Goal: Task Accomplishment & Management: Use online tool/utility

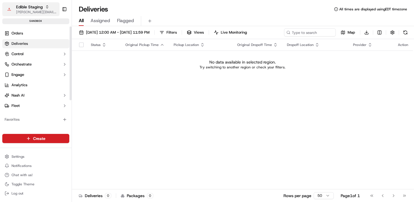
click at [27, 8] on span "Edible Staging" at bounding box center [29, 7] width 27 height 6
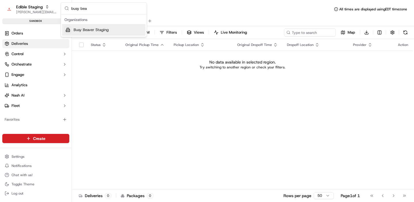
type input "busy bea"
click at [87, 26] on div "Busy Beaver Staging" at bounding box center [103, 29] width 83 height 11
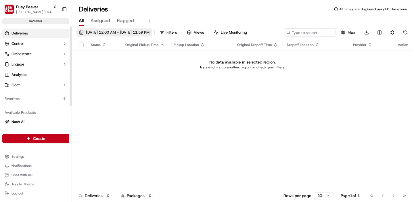
click at [95, 34] on span "[DATE] 12:00 AM - [DATE] 11:59 PM" at bounding box center [118, 32] width 64 height 5
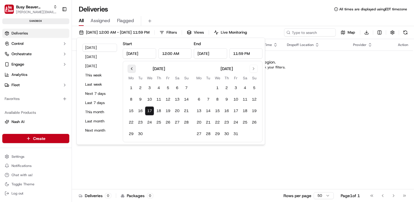
click at [130, 70] on button "Go to previous month" at bounding box center [132, 69] width 8 height 8
click at [183, 86] on button "1" at bounding box center [186, 87] width 9 height 9
type input "Jun 1, 2025"
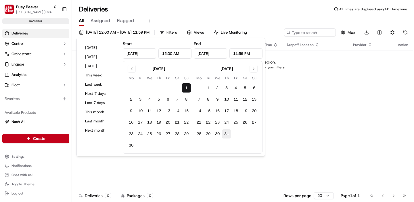
click at [229, 132] on button "31" at bounding box center [226, 133] width 9 height 9
type input "Jul 31, 2025"
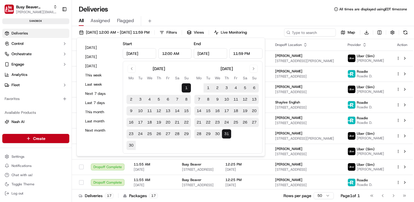
click at [264, 15] on div "All Assigned Flagged" at bounding box center [243, 20] width 342 height 12
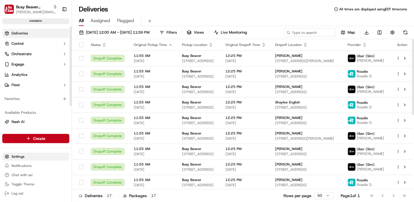
click at [22, 157] on html "Busy Beaver Staging jake@usenash.com Toggle Sidebar sandbox Deliveries Control …" at bounding box center [207, 101] width 414 height 202
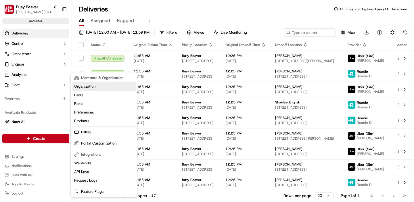
click at [93, 85] on link "Organization" at bounding box center [104, 86] width 64 height 9
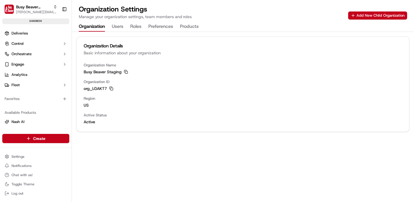
click at [184, 25] on button "Products" at bounding box center [189, 27] width 19 height 10
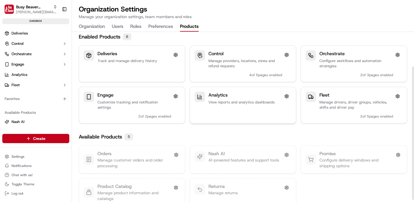
scroll to position [44, 0]
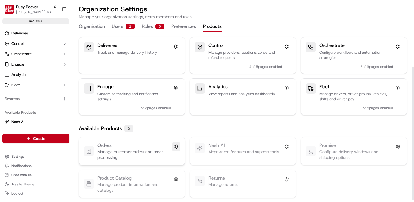
click at [177, 146] on button at bounding box center [176, 146] width 8 height 9
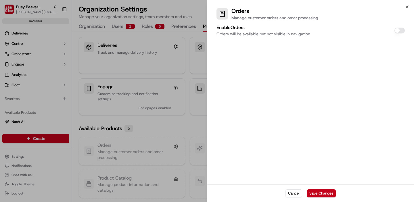
click at [398, 31] on button "Enable Orders" at bounding box center [399, 31] width 10 height 6
click at [328, 194] on button "Save Changes" at bounding box center [321, 193] width 29 height 8
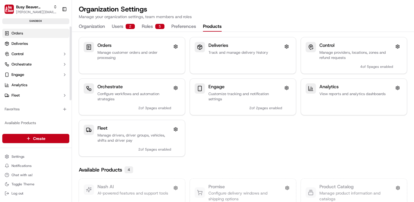
click at [23, 33] on link "Orders" at bounding box center [35, 33] width 67 height 9
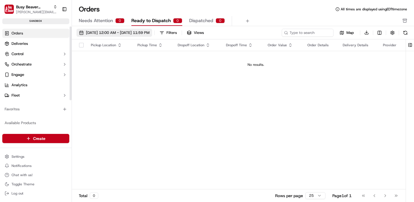
click at [125, 32] on span "09/01/2025 12:00 AM - 09/30/2025 11:59 PM" at bounding box center [118, 32] width 64 height 5
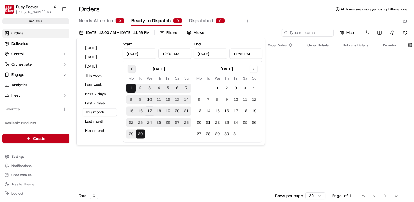
click at [132, 68] on button "Go to previous month" at bounding box center [132, 69] width 8 height 8
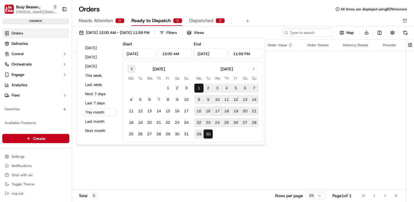
click at [132, 68] on button "Go to previous month" at bounding box center [132, 69] width 8 height 8
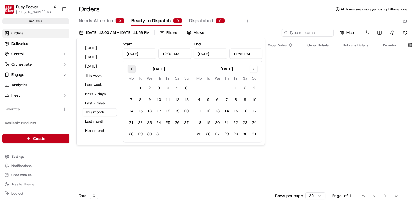
click at [132, 68] on button "Go to previous month" at bounding box center [132, 69] width 8 height 8
click at [190, 89] on button "1" at bounding box center [186, 88] width 9 height 9
type input "Jun 1, 2025"
click at [250, 69] on button "Go to next month" at bounding box center [253, 69] width 8 height 8
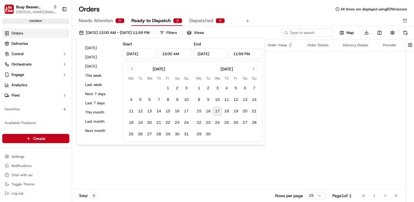
click at [215, 109] on button "17" at bounding box center [217, 111] width 9 height 9
type input "Sep 17, 2025"
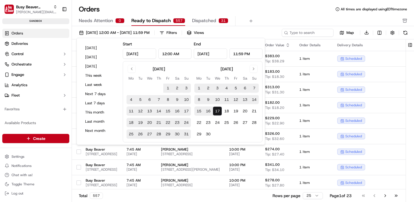
click at [260, 11] on div "Orders All times are displayed using EDT timezone" at bounding box center [243, 9] width 342 height 9
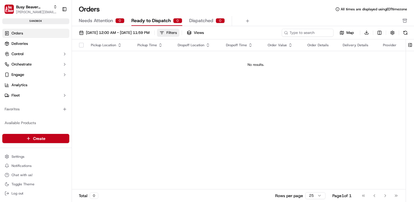
click at [177, 35] on div "Filters" at bounding box center [171, 32] width 10 height 5
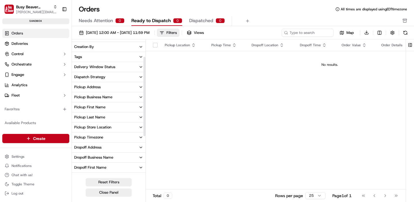
scroll to position [30, 0]
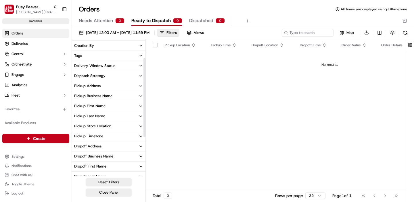
click at [96, 72] on button "Dispatch Strategy" at bounding box center [109, 76] width 74 height 10
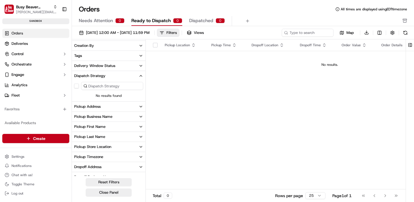
scroll to position [35, 0]
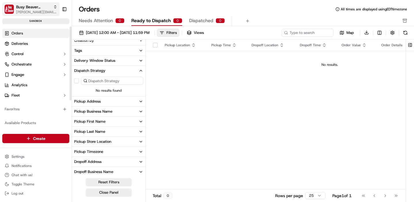
click at [31, 11] on span "[PERSON_NAME][EMAIL_ADDRESS][DOMAIN_NAME]" at bounding box center [36, 12] width 41 height 5
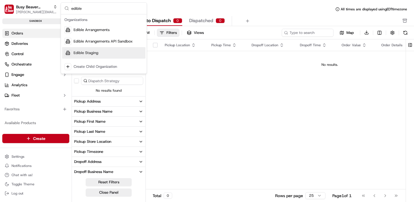
type input "edible"
click at [97, 54] on span "Edible Staging" at bounding box center [86, 52] width 25 height 5
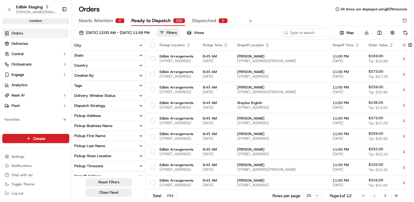
click at [261, 8] on div "Orders All times are displayed using EDT timezone" at bounding box center [243, 9] width 342 height 9
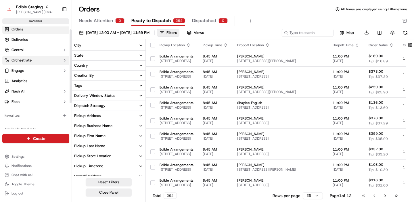
click at [29, 60] on span "Orchestrate" at bounding box center [21, 60] width 20 height 5
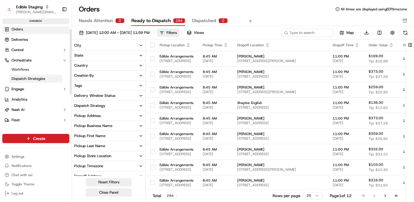
click at [29, 79] on span "Dispatch Strategies" at bounding box center [28, 78] width 34 height 5
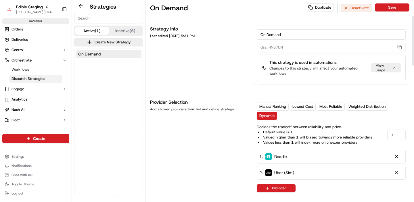
scroll to position [6, 0]
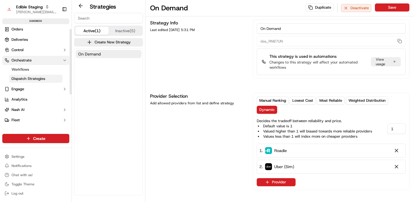
click at [16, 64] on button "Orchestrate" at bounding box center [35, 60] width 67 height 9
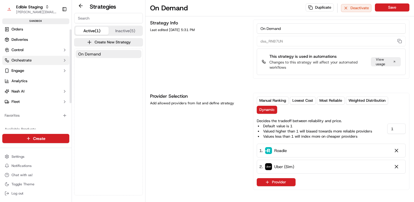
click at [28, 61] on span "Orchestrate" at bounding box center [21, 60] width 20 height 5
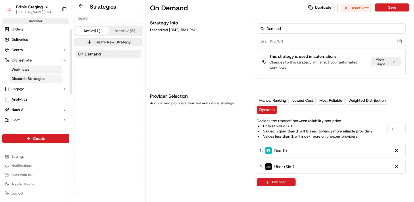
click at [29, 66] on link "Workflows" at bounding box center [35, 70] width 53 height 8
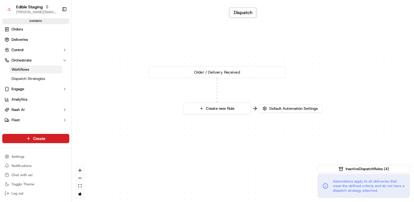
drag, startPoint x: 168, startPoint y: 144, endPoint x: 175, endPoint y: 118, distance: 27.0
click at [175, 118] on div "0 Order / Delivery Received Create new Rule" at bounding box center [243, 101] width 342 height 202
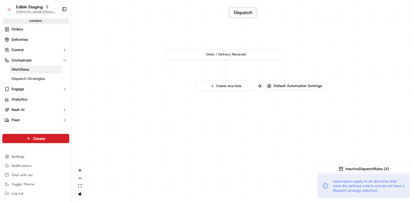
drag, startPoint x: 155, startPoint y: 110, endPoint x: 167, endPoint y: 100, distance: 15.9
click at [167, 99] on div "0 Order / Delivery Received Create new Rule" at bounding box center [243, 101] width 342 height 202
click at [218, 84] on button "Create new Rule" at bounding box center [226, 86] width 59 height 10
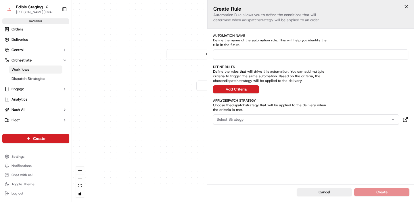
click at [238, 55] on input at bounding box center [310, 54] width 195 height 10
type input "Below 15 miles"
click at [242, 90] on button "Add Criteria" at bounding box center [236, 89] width 46 height 8
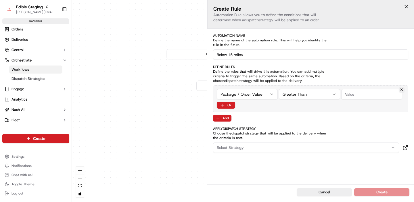
click at [244, 93] on html "Edible Staging jake@usenash.com Toggle Sidebar sandbox Orders Deliveries Contro…" at bounding box center [207, 101] width 414 height 202
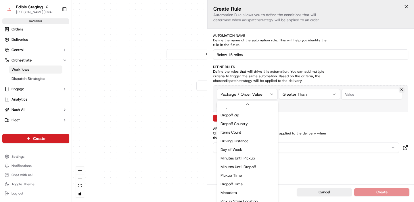
scroll to position [95, 0]
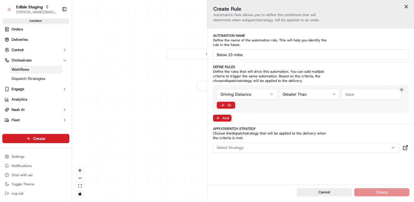
click at [298, 95] on html "Edible Staging jake@usenash.com Toggle Sidebar sandbox Orders Deliveries Contro…" at bounding box center [207, 101] width 414 height 202
click at [350, 97] on input "number" at bounding box center [371, 94] width 61 height 10
type input "15"
click at [271, 152] on button "Select Strategy" at bounding box center [306, 148] width 186 height 10
click at [255, 170] on span "On Demand" at bounding box center [257, 170] width 71 height 5
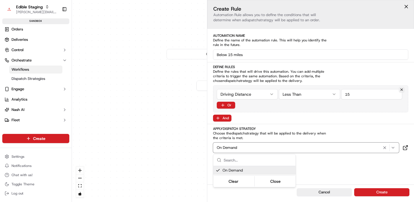
click at [383, 191] on span "Automations apply to all deliveries that meet the defined criteria and do not h…" at bounding box center [369, 186] width 72 height 14
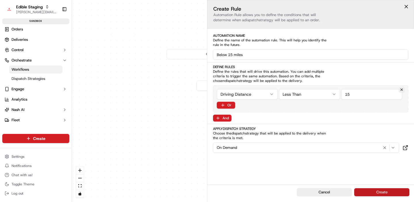
click at [367, 191] on button "Create" at bounding box center [381, 192] width 55 height 8
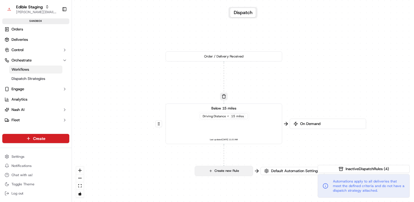
click at [202, 169] on button "Create new Rule" at bounding box center [224, 171] width 58 height 10
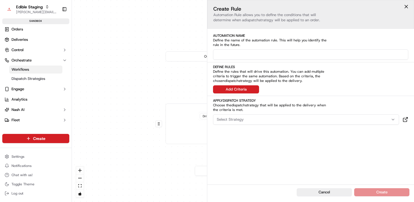
click at [259, 57] on input at bounding box center [310, 54] width 195 height 10
type input "Above 15"
click at [240, 91] on button "Add Criteria" at bounding box center [236, 89] width 46 height 8
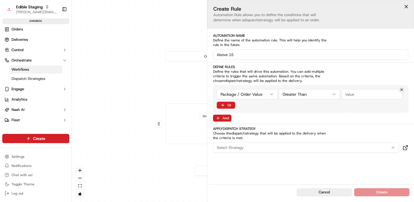
click at [240, 92] on html "Edible Staging jake@usenash.com Toggle Sidebar sandbox Orders Deliveries Contro…" at bounding box center [207, 101] width 414 height 202
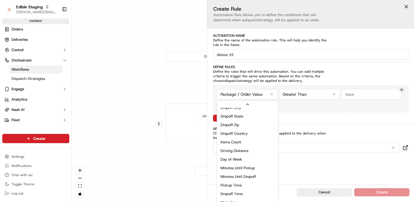
scroll to position [91, 0]
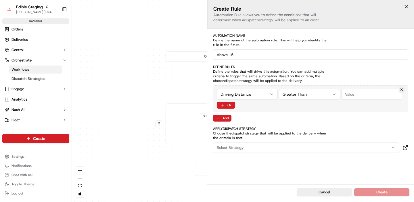
click at [352, 93] on input "number" at bounding box center [371, 94] width 61 height 10
type input "15"
click at [284, 146] on div "Select Strategy" at bounding box center [305, 147] width 183 height 5
click at [257, 174] on div "On Demand" at bounding box center [254, 170] width 82 height 9
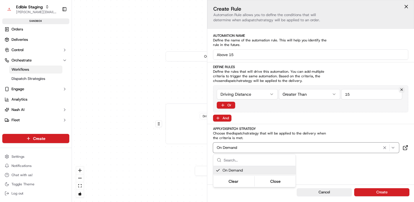
click at [373, 191] on span "Automations apply to all deliveries that meet the defined criteria and do not h…" at bounding box center [369, 186] width 72 height 14
click at [373, 191] on button "Create" at bounding box center [381, 192] width 55 height 8
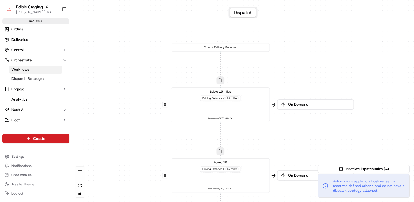
drag, startPoint x: 182, startPoint y: 159, endPoint x: 182, endPoint y: 140, distance: 18.4
click at [182, 140] on div "0 0 0 Order / Delivery Received Below 15 miles Driving Distance < 15 miles Last…" at bounding box center [243, 101] width 342 height 202
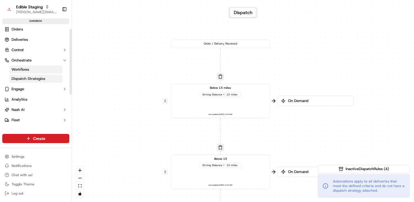
click at [25, 81] on span "Dispatch Strategies" at bounding box center [28, 78] width 34 height 5
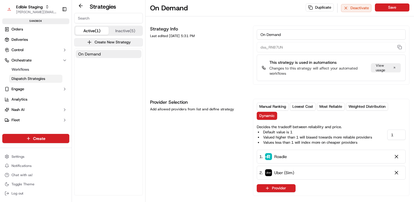
click at [101, 42] on button "Create New Strategy" at bounding box center [108, 42] width 69 height 8
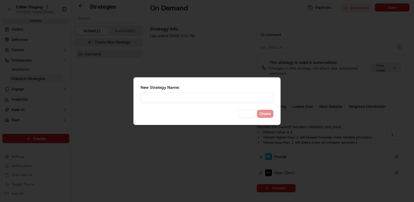
click at [196, 97] on input at bounding box center [207, 98] width 133 height 10
type input "Above 15"
click at [266, 112] on button "Create" at bounding box center [265, 114] width 16 height 8
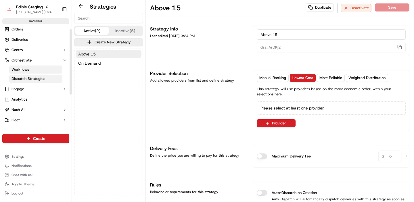
click at [26, 72] on span "Workflows" at bounding box center [20, 69] width 18 height 5
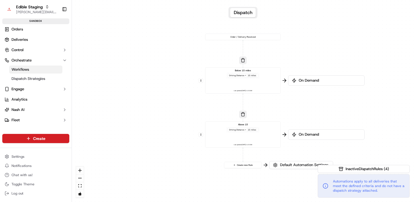
click at [265, 135] on div "Above 15 Driving Distance > 15 miles Last updated: 09/17/2025 11:24 AM" at bounding box center [243, 134] width 70 height 23
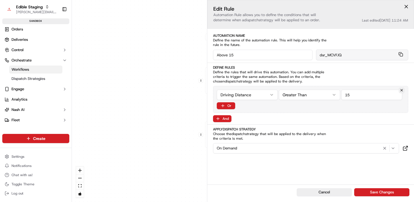
click at [276, 144] on button "On Demand" at bounding box center [306, 148] width 186 height 10
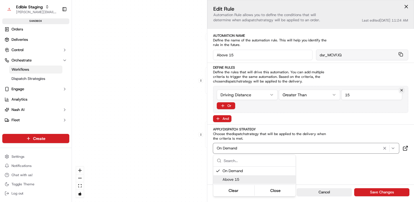
click at [258, 180] on span "Above 15" at bounding box center [257, 179] width 71 height 5
click at [370, 191] on span "Automations apply to all deliveries that meet the defined criteria and do not h…" at bounding box center [369, 186] width 72 height 14
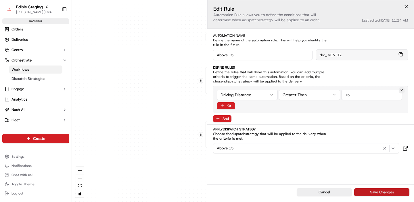
click at [374, 193] on button "Save Changes" at bounding box center [381, 192] width 55 height 8
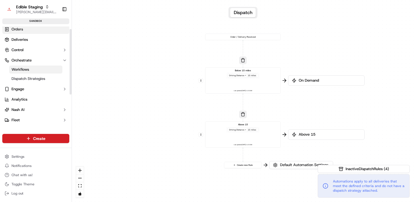
click at [20, 28] on span "Orders" at bounding box center [16, 29] width 11 height 5
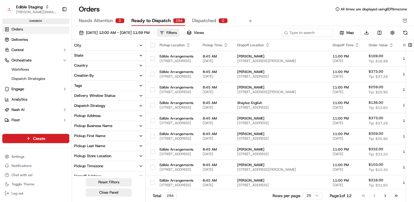
click at [275, 17] on div "Needs Attention 0 Ready to Dispatch 294 Dispatched 0" at bounding box center [239, 21] width 320 height 10
click at [150, 45] on button "button" at bounding box center [152, 45] width 5 height 5
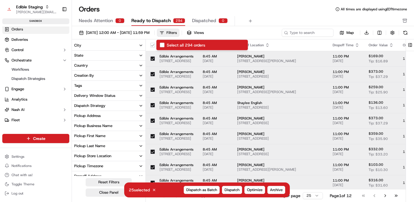
click at [151, 45] on button "Select all 294 orders" at bounding box center [152, 45] width 5 height 5
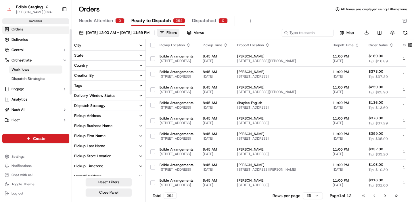
click at [23, 68] on span "Workflows" at bounding box center [20, 69] width 18 height 5
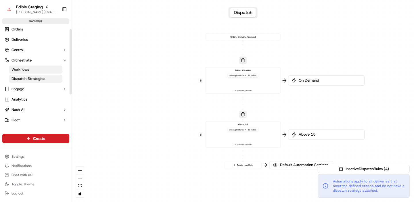
click at [24, 78] on span "Dispatch Strategies" at bounding box center [28, 78] width 34 height 5
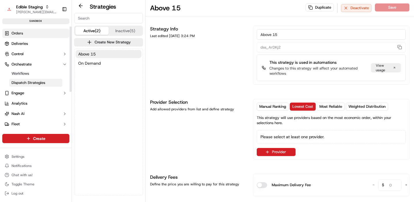
click at [23, 32] on link "Orders" at bounding box center [35, 33] width 67 height 9
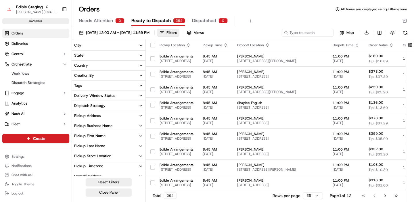
click at [312, 197] on html "Edible Staging jake@usenash.com Toggle Sidebar sandbox Orders Deliveries Contro…" at bounding box center [207, 101] width 414 height 202
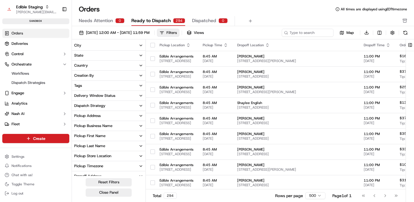
click at [154, 45] on button "button" at bounding box center [152, 45] width 5 height 5
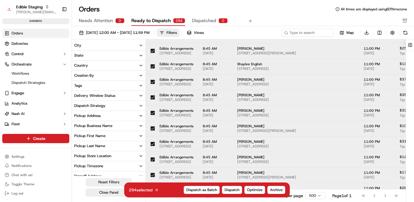
scroll to position [42, 0]
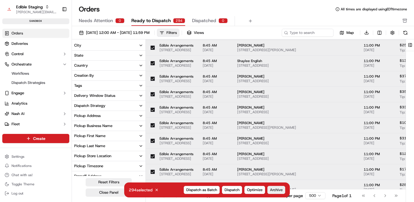
click at [272, 188] on span "Archive" at bounding box center [276, 189] width 13 height 5
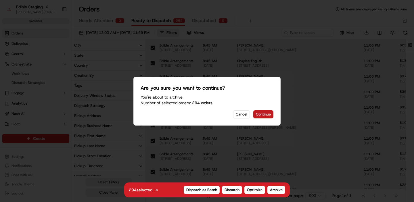
click at [267, 116] on button "Continue" at bounding box center [263, 114] width 20 height 8
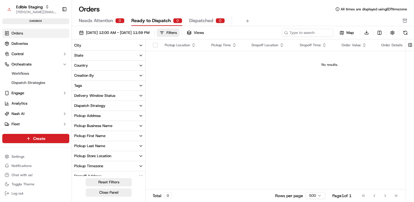
click at [280, 20] on div "Needs Attention 0 Ready to Dispatch 0 Dispatched 0" at bounding box center [239, 21] width 320 height 10
click at [265, 14] on div "Orders All times are displayed using EDT timezone Needs Attention 0 Ready to Di…" at bounding box center [243, 16] width 342 height 22
click at [288, 16] on div "Orders All times are displayed using EDT timezone Needs Attention 0 Ready to Di…" at bounding box center [243, 16] width 342 height 22
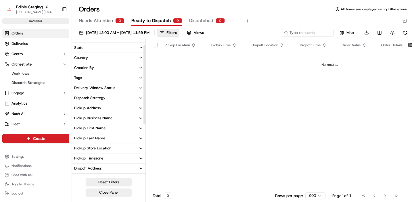
scroll to position [0, 0]
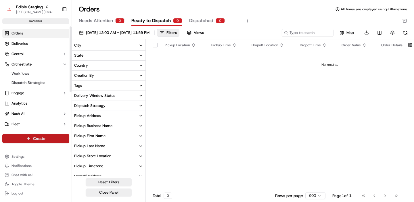
click at [41, 137] on html "Edible Staging jake@usenash.com Toggle Sidebar sandbox Orders Deliveries Contro…" at bounding box center [207, 101] width 414 height 202
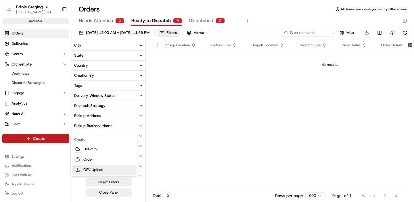
click at [93, 169] on link "CSV Upload" at bounding box center [104, 170] width 64 height 10
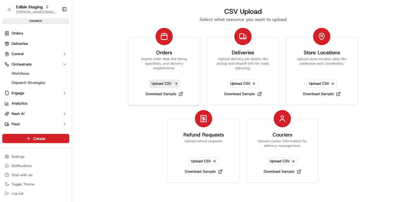
click at [164, 85] on span "Upload CSV" at bounding box center [164, 84] width 30 height 8
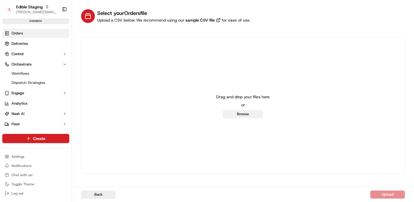
click at [235, 114] on button "Browse" at bounding box center [243, 114] width 40 height 8
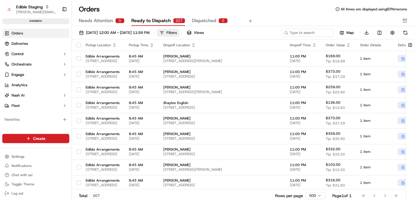
click at [177, 32] on div "Filters" at bounding box center [171, 32] width 10 height 5
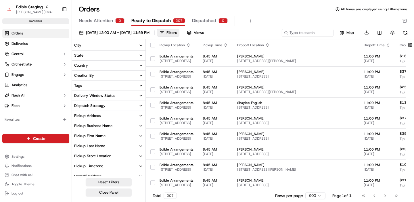
click at [104, 107] on div "Dispatch Strategy" at bounding box center [89, 105] width 31 height 5
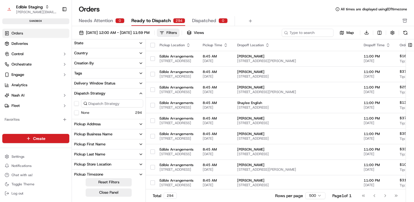
scroll to position [14, 0]
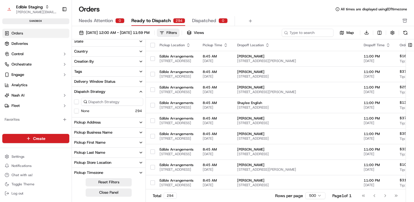
click at [99, 104] on input at bounding box center [112, 102] width 62 height 8
type input "a"
click at [25, 61] on button "Orchestrate" at bounding box center [35, 64] width 67 height 9
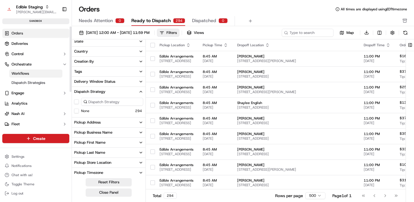
click at [27, 75] on span "Workflows" at bounding box center [20, 73] width 18 height 5
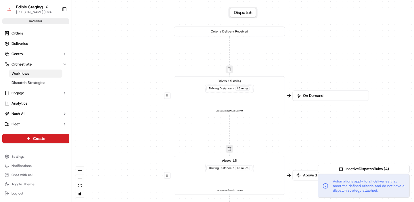
drag, startPoint x: 193, startPoint y: 99, endPoint x: 151, endPoint y: 125, distance: 49.8
click at [150, 125] on div "0 0 0 Order / Delivery Received Below 15 miles Driving Distance < 15 miles Last…" at bounding box center [243, 101] width 342 height 202
click at [196, 99] on div "Below 15 miles Driving Distance < 15 miles Last updated: 09/17/2025 11:23 AM" at bounding box center [229, 96] width 103 height 34
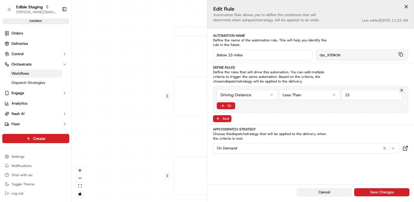
click at [307, 190] on button "Cancel" at bounding box center [324, 192] width 55 height 8
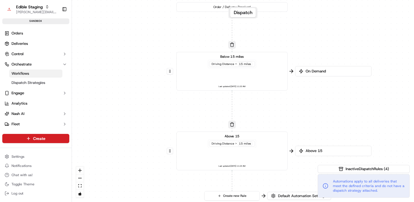
drag, startPoint x: 203, startPoint y: 146, endPoint x: 214, endPoint y: 97, distance: 50.6
click at [213, 97] on div "0 0 0 Order / Delivery Received Below 15 miles Driving Distance < 15 miles Last…" at bounding box center [243, 101] width 342 height 202
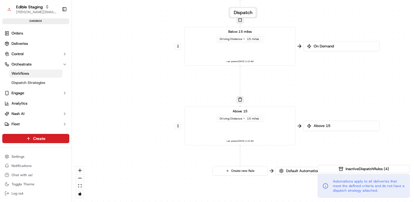
click at [208, 124] on div "Above 15 Driving Distance > 15 miles Last updated: 09/17/2025 11:24 AM" at bounding box center [240, 126] width 103 height 34
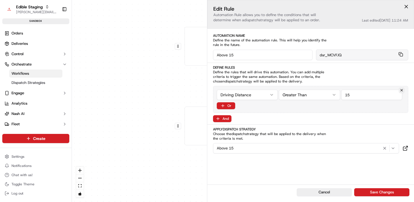
click at [186, 156] on div "0 0 0 Order / Delivery Received Below 15 miles Driving Distance < 15 miles Last…" at bounding box center [243, 101] width 342 height 202
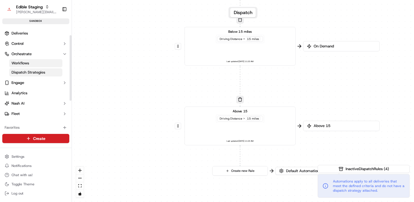
scroll to position [19, 0]
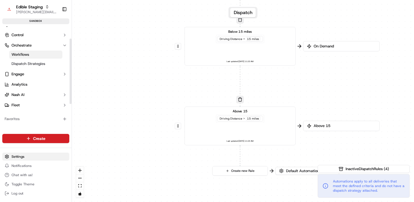
click at [24, 156] on html "Edible Staging jake@usenash.com Toggle Sidebar sandbox Orders Deliveries Contro…" at bounding box center [207, 101] width 414 height 202
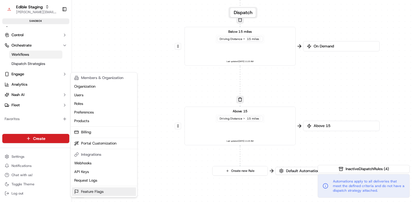
click at [94, 190] on link "Feature Flags" at bounding box center [104, 191] width 64 height 9
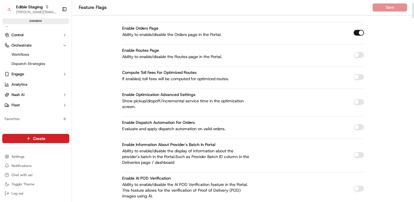
scroll to position [57, 0]
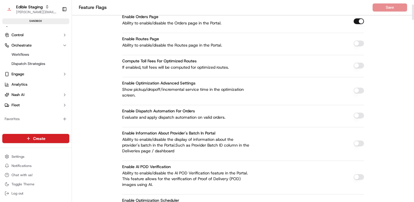
click at [357, 117] on button "button" at bounding box center [358, 116] width 10 height 6
click at [395, 8] on button "Save" at bounding box center [389, 7] width 34 height 8
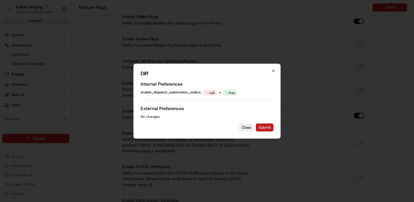
click at [267, 126] on button "Submit" at bounding box center [265, 127] width 18 height 8
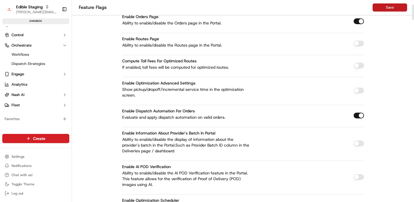
click at [391, 7] on button "Save" at bounding box center [389, 7] width 34 height 8
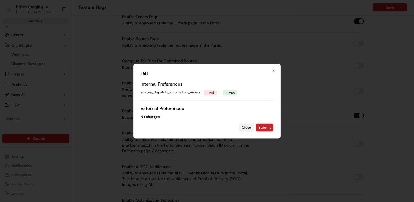
click at [249, 129] on button "Close" at bounding box center [246, 127] width 14 height 8
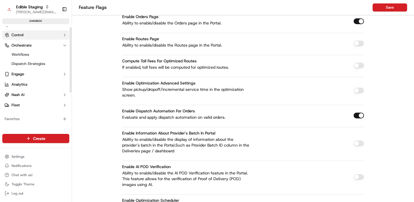
scroll to position [0, 0]
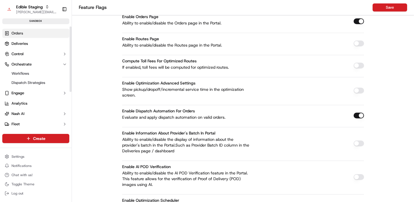
click at [24, 35] on link "Orders" at bounding box center [35, 33] width 67 height 9
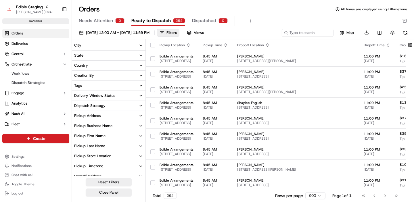
click at [152, 43] on button "button" at bounding box center [152, 45] width 5 height 5
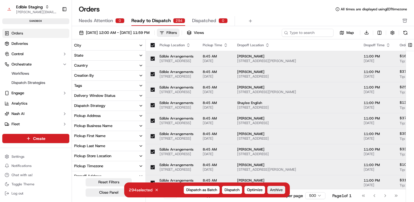
click at [279, 188] on span "Archive" at bounding box center [276, 189] width 13 height 5
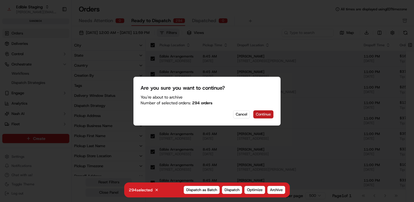
click at [263, 113] on button "Continue" at bounding box center [263, 114] width 20 height 8
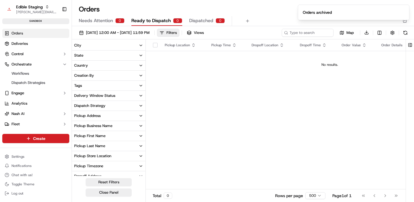
click at [41, 138] on html "Edible Staging jake@usenash.com Toggle Sidebar sandbox Orders Deliveries Contro…" at bounding box center [207, 101] width 414 height 202
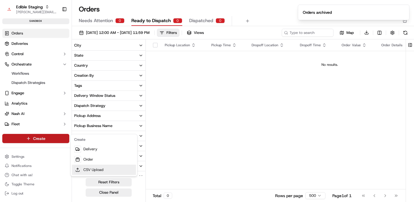
click at [90, 170] on link "CSV Upload" at bounding box center [104, 170] width 64 height 10
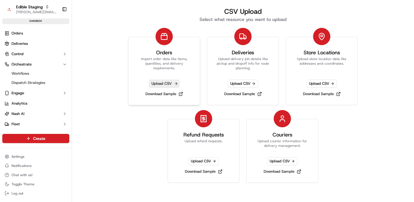
click at [157, 86] on span "Upload CSV" at bounding box center [164, 84] width 30 height 8
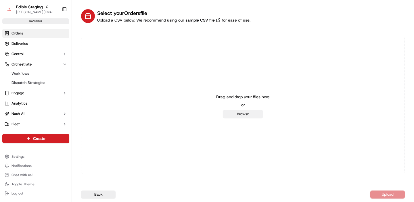
click at [243, 116] on button "Browse" at bounding box center [243, 114] width 40 height 8
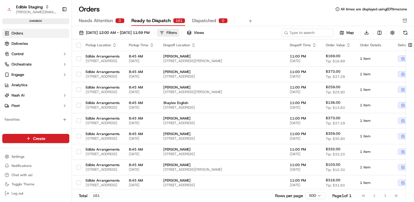
click at [177, 33] on div "Filters" at bounding box center [171, 32] width 10 height 5
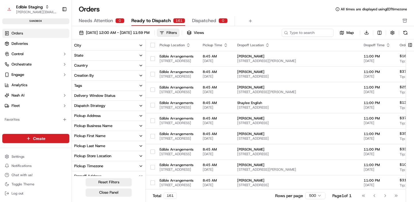
click at [108, 103] on button "Dispatch Strategy" at bounding box center [109, 106] width 74 height 10
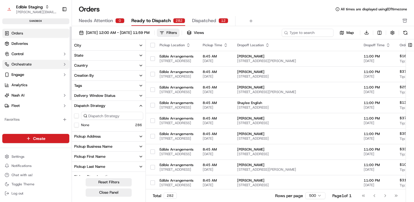
click at [23, 64] on span "Orchestrate" at bounding box center [21, 64] width 20 height 5
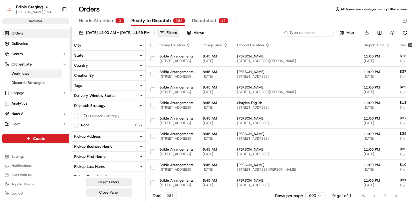
click at [28, 72] on span "Workflows" at bounding box center [20, 73] width 18 height 5
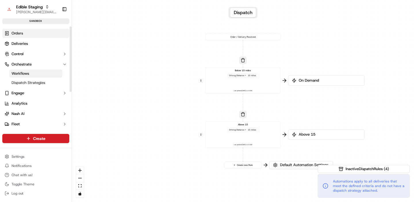
click at [23, 36] on link "Orders" at bounding box center [35, 33] width 67 height 9
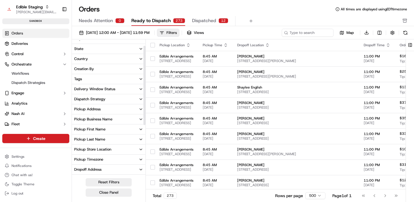
scroll to position [9, 0]
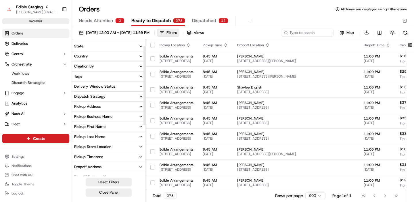
click at [98, 97] on div "Dispatch Strategy" at bounding box center [89, 96] width 31 height 5
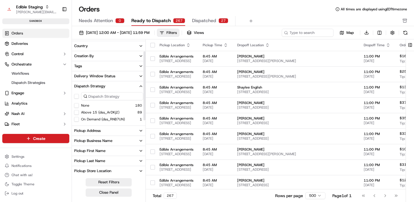
scroll to position [25, 0]
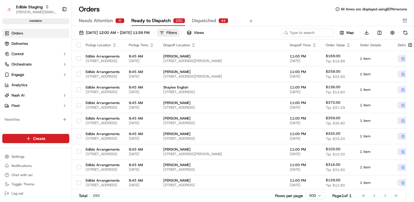
click at [177, 31] on div "Filters" at bounding box center [171, 32] width 10 height 5
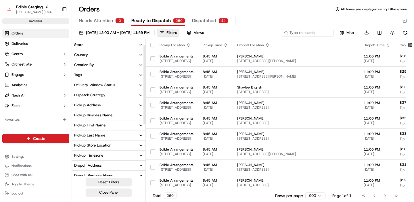
scroll to position [13, 0]
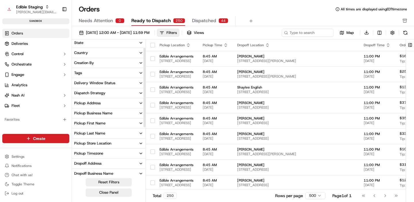
click at [103, 91] on div "Dispatch Strategy" at bounding box center [89, 93] width 31 height 5
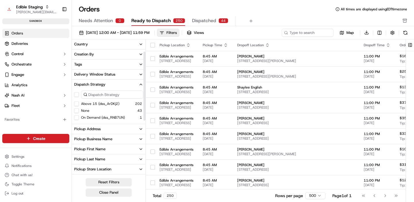
scroll to position [23, 0]
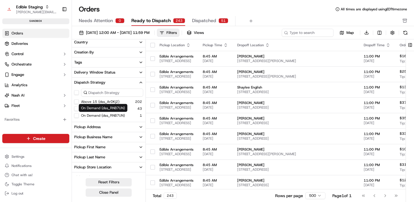
click at [98, 115] on label "On Demand (dss_RNB7UN)" at bounding box center [103, 115] width 44 height 5
click at [79, 115] on button "On Demand (dss_RNB7UN)" at bounding box center [76, 115] width 5 height 5
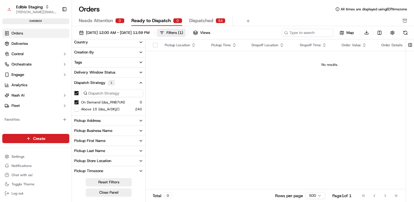
click at [76, 102] on button "On Demand (dss_RNB7UN)" at bounding box center [76, 102] width 5 height 5
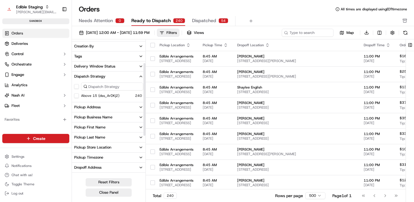
scroll to position [29, 0]
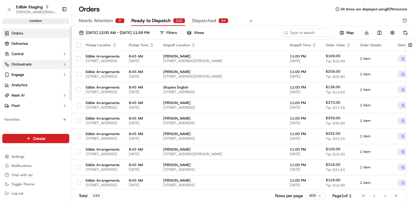
click at [29, 65] on span "Orchestrate" at bounding box center [21, 64] width 20 height 5
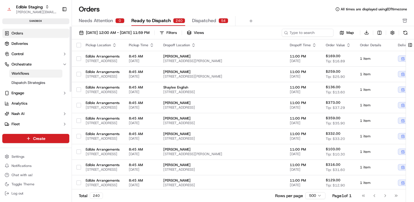
click at [31, 72] on link "Workflows" at bounding box center [35, 74] width 53 height 8
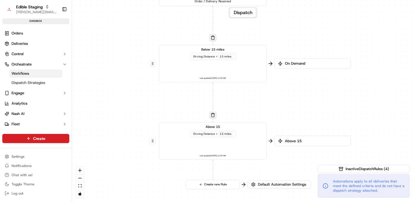
drag, startPoint x: 189, startPoint y: 97, endPoint x: 131, endPoint y: 83, distance: 59.3
click at [131, 83] on div "0 0 0 Order / Delivery Received Below 15 miles Driving Distance < 15 miles Last…" at bounding box center [243, 101] width 342 height 202
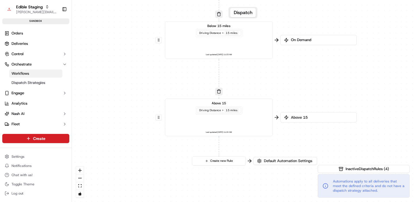
drag, startPoint x: 130, startPoint y: 100, endPoint x: 136, endPoint y: 80, distance: 20.5
click at [136, 80] on div "0 0 0 Order / Delivery Received Below 15 miles Driving Distance < 15 miles Last…" at bounding box center [243, 101] width 342 height 202
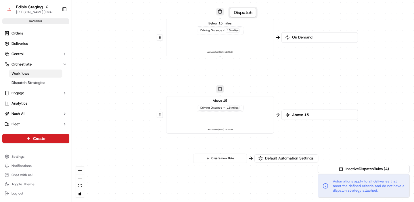
drag, startPoint x: 136, startPoint y: 80, endPoint x: 148, endPoint y: 80, distance: 11.2
click at [148, 80] on div "0 0 0 Order / Delivery Received Below 15 miles Driving Distance < 15 miles Last…" at bounding box center [243, 101] width 342 height 202
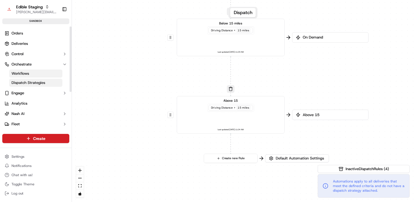
click at [43, 86] on link "Dispatch Strategies" at bounding box center [35, 83] width 53 height 8
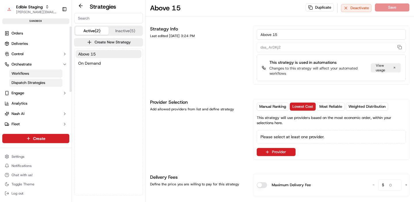
click at [29, 73] on link "Workflows" at bounding box center [35, 74] width 53 height 8
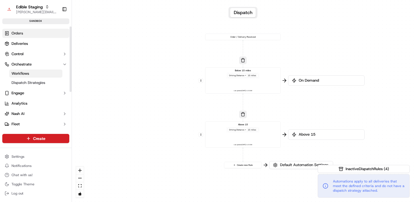
click at [22, 32] on span "Orders" at bounding box center [16, 33] width 11 height 5
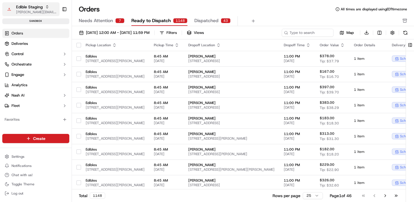
click at [35, 10] on span "[PERSON_NAME][EMAIL_ADDRESS][DOMAIN_NAME]" at bounding box center [36, 12] width 41 height 5
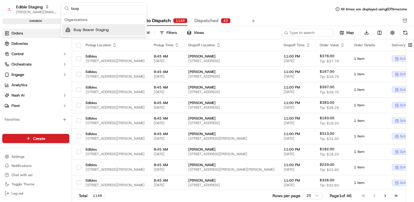
type input "busy"
click at [89, 30] on span "Busy Beaver Staging" at bounding box center [91, 29] width 35 height 5
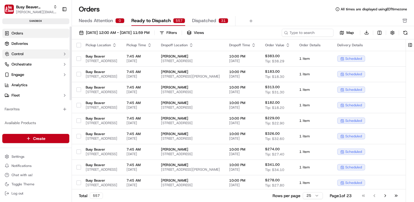
click at [30, 57] on button "Control" at bounding box center [35, 53] width 67 height 9
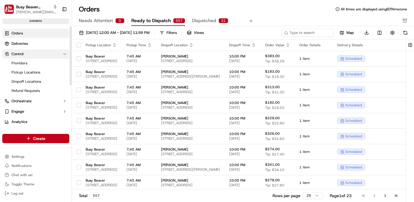
click at [32, 55] on button "Control" at bounding box center [35, 53] width 67 height 9
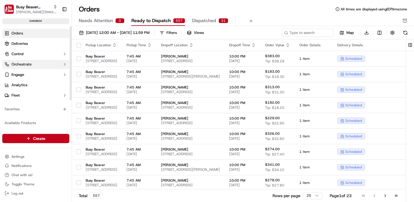
click at [34, 66] on button "Orchestrate" at bounding box center [35, 64] width 67 height 9
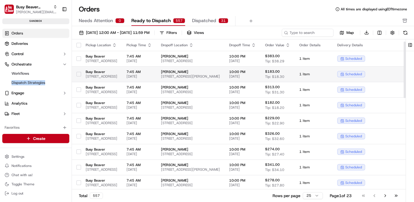
scroll to position [13, 0]
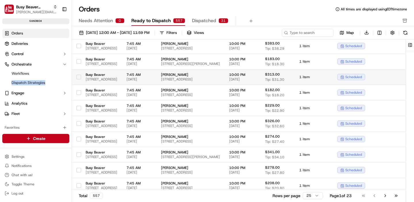
click at [117, 80] on span "[STREET_ADDRESS]" at bounding box center [102, 79] width 32 height 5
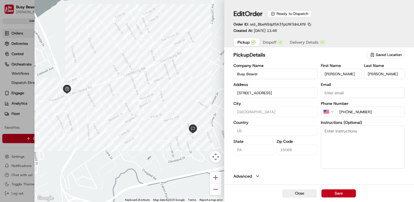
click at [264, 41] on span "Dropoff" at bounding box center [270, 42] width 14 height 6
click at [301, 41] on span "Delivery Details" at bounding box center [304, 42] width 29 height 6
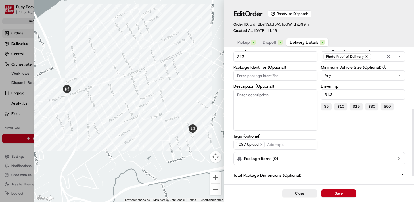
scroll to position [134, 0]
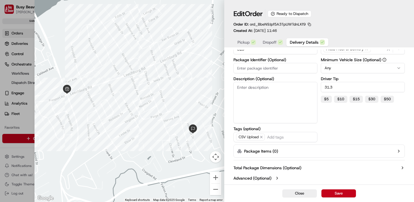
click at [326, 170] on button "Total Package Dimensions (Optional)" at bounding box center [318, 168] width 171 height 6
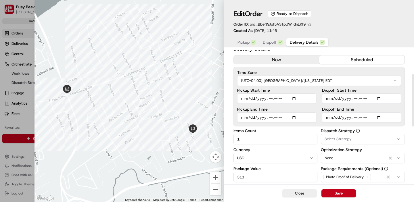
scroll to position [0, 0]
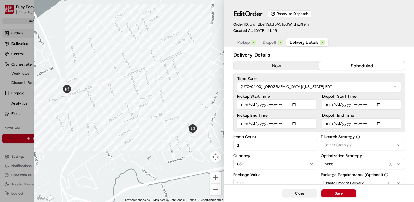
click at [300, 192] on button "Close" at bounding box center [299, 193] width 34 height 8
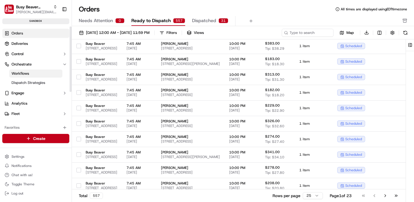
click at [18, 75] on span "Workflows" at bounding box center [20, 73] width 18 height 5
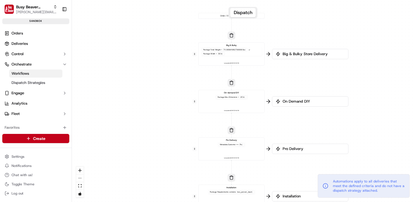
drag, startPoint x: 186, startPoint y: 66, endPoint x: 175, endPoint y: 84, distance: 21.4
click at [175, 84] on div "0 0 0 0 0 Order / Delivery Received Big & Bulky Package Total Weight > 74.99984…" at bounding box center [243, 101] width 342 height 202
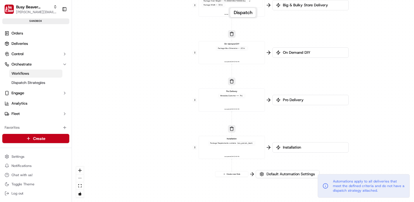
drag, startPoint x: 198, startPoint y: 130, endPoint x: 199, endPoint y: 81, distance: 48.9
click at [199, 81] on div "0 0 0 0 0 Order / Delivery Received Big & Bulky Package Total Weight > 74.99984…" at bounding box center [243, 101] width 342 height 202
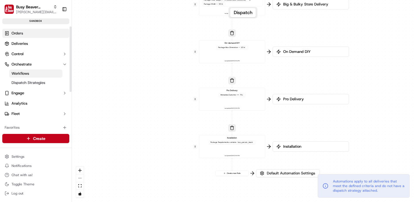
click at [34, 32] on link "Orders" at bounding box center [35, 33] width 67 height 9
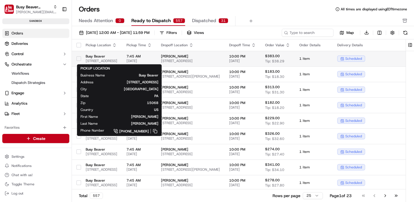
click at [117, 60] on span "[STREET_ADDRESS]" at bounding box center [102, 61] width 32 height 5
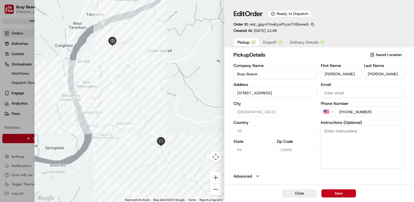
click at [329, 143] on textarea "Instructions (Optional)" at bounding box center [363, 147] width 84 height 43
click at [307, 193] on button "Close" at bounding box center [299, 193] width 34 height 8
type input "+1"
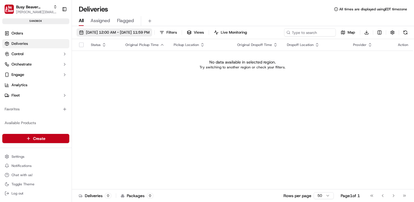
click at [107, 35] on button "09/17/2025 12:00 AM - 09/17/2025 11:59 PM" at bounding box center [114, 32] width 76 height 8
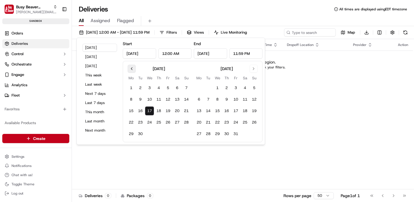
click at [132, 69] on button "Go to previous month" at bounding box center [132, 69] width 8 height 8
click at [183, 88] on button "1" at bounding box center [186, 87] width 9 height 9
type input "Jun 1, 2025"
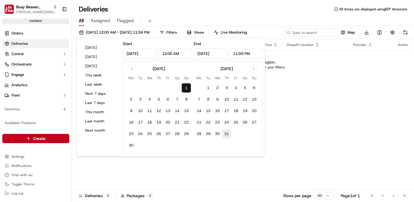
click at [227, 132] on button "31" at bounding box center [226, 133] width 9 height 9
type input "Jul 31, 2025"
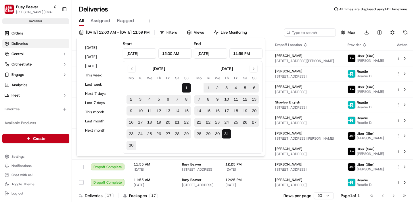
click at [271, 11] on div "Deliveries All times are displayed using EDT timezone" at bounding box center [243, 9] width 342 height 9
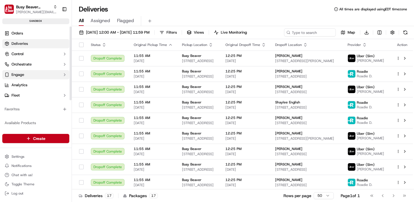
click at [27, 73] on button "Engage" at bounding box center [35, 74] width 67 height 9
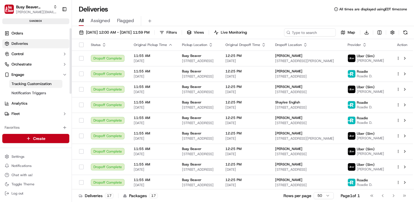
scroll to position [3, 0]
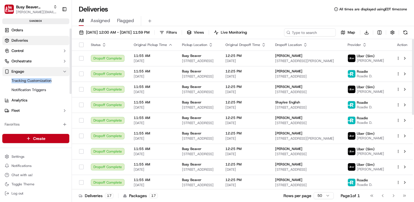
click at [40, 72] on button "Engage" at bounding box center [35, 71] width 67 height 9
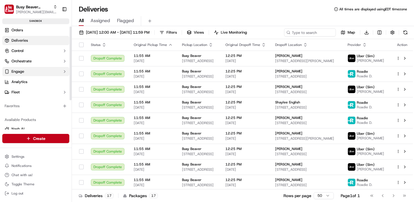
scroll to position [0, 0]
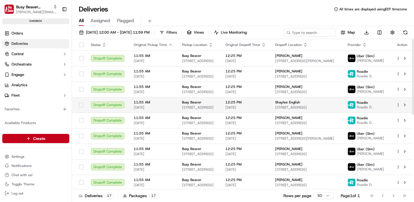
click at [172, 111] on td "11:55 AM 07/29/2025" at bounding box center [153, 105] width 48 height 16
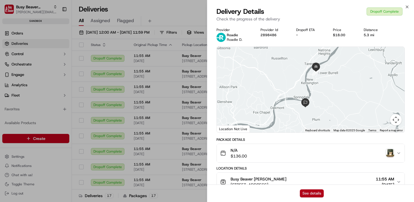
click at [309, 194] on button "See details" at bounding box center [312, 193] width 24 height 8
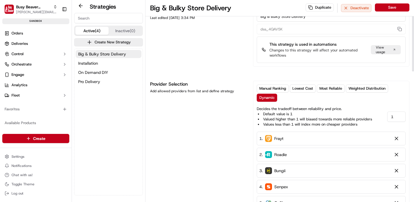
scroll to position [47, 0]
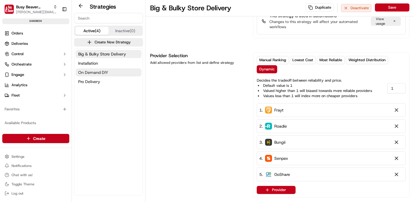
click at [96, 74] on span "On Demand DIY" at bounding box center [93, 73] width 30 height 6
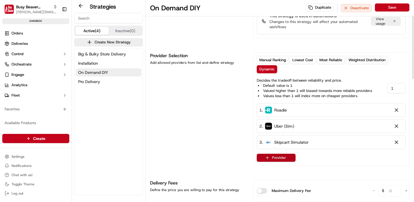
click at [272, 154] on button "Provider" at bounding box center [276, 158] width 39 height 8
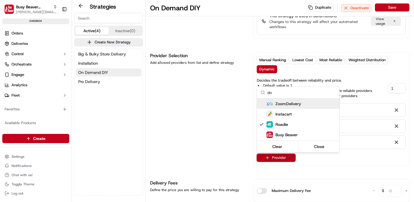
type input "d"
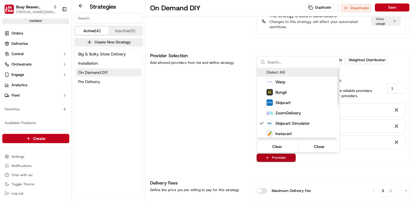
scroll to position [1, 0]
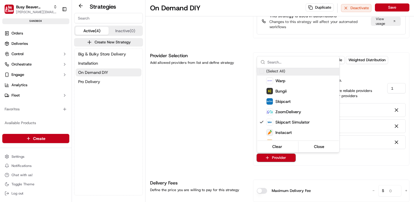
click at [241, 141] on html "Busy Beaver Staging [EMAIL_ADDRESS][DOMAIN_NAME] Toggle Sidebar sandbox Orders …" at bounding box center [207, 101] width 414 height 202
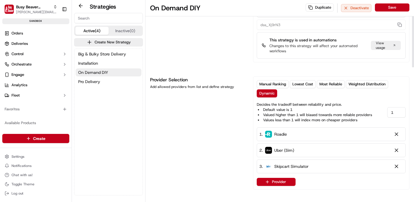
scroll to position [0, 0]
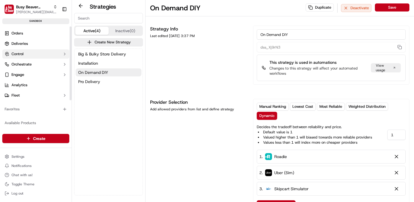
click at [24, 56] on span "Control" at bounding box center [17, 53] width 12 height 5
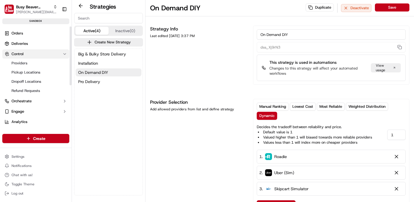
click at [26, 57] on button "Control" at bounding box center [35, 53] width 67 height 9
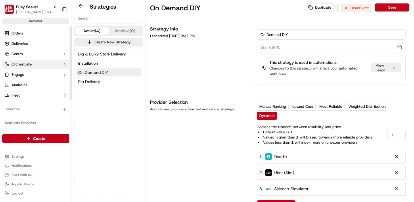
click at [26, 65] on span "Orchestrate" at bounding box center [21, 64] width 20 height 5
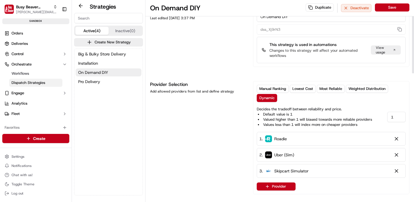
scroll to position [32, 0]
